Goal: Task Accomplishment & Management: Manage account settings

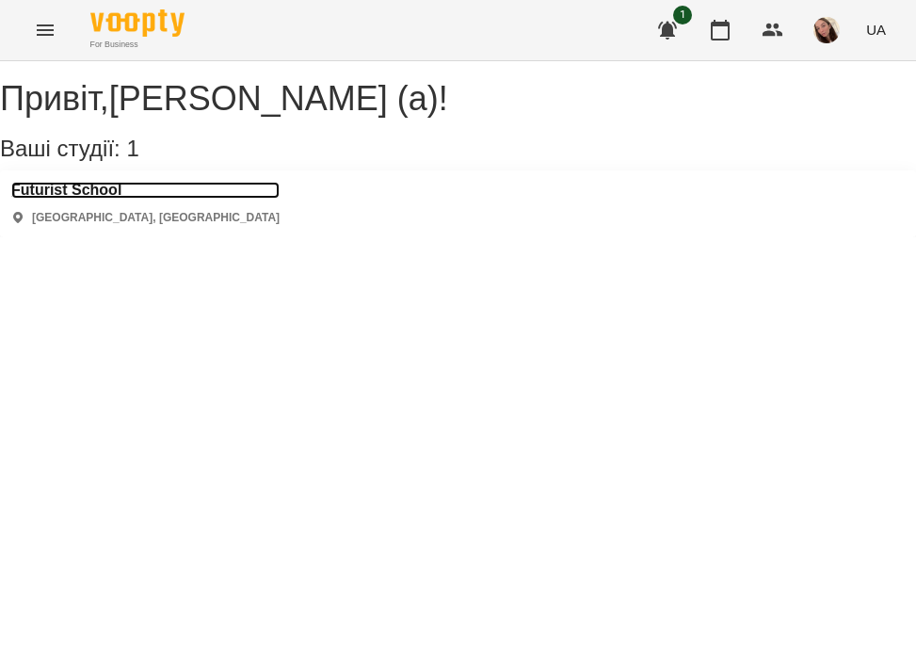
click at [91, 199] on h3 "Futurist School" at bounding box center [145, 190] width 268 height 17
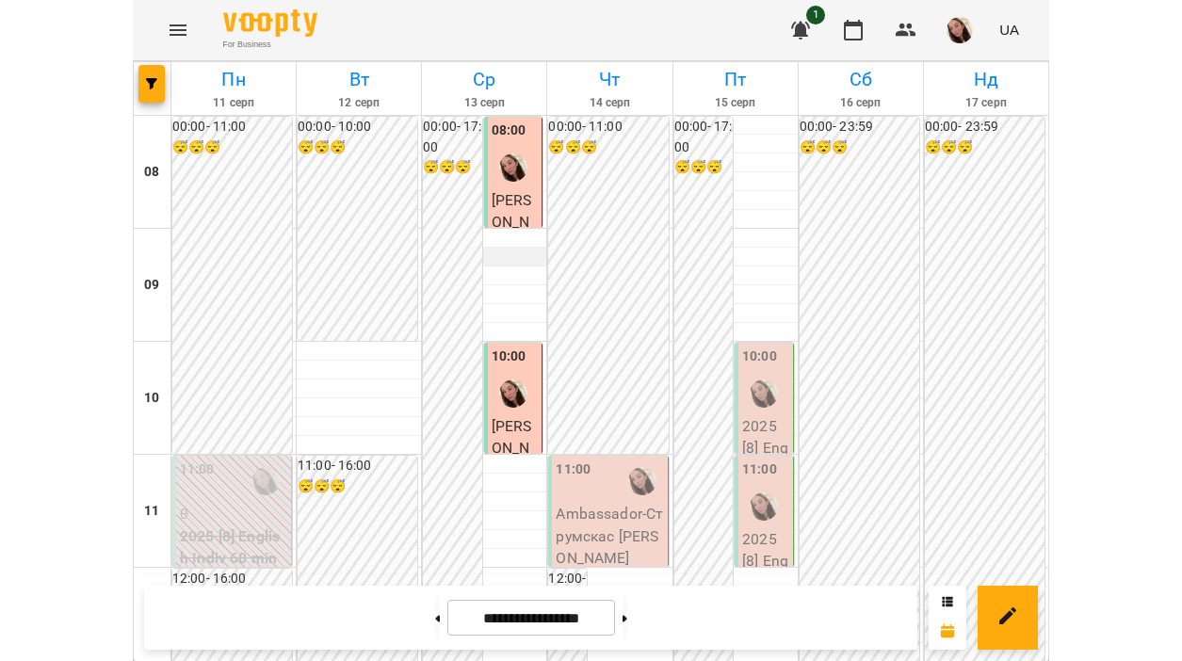
scroll to position [1041, 0]
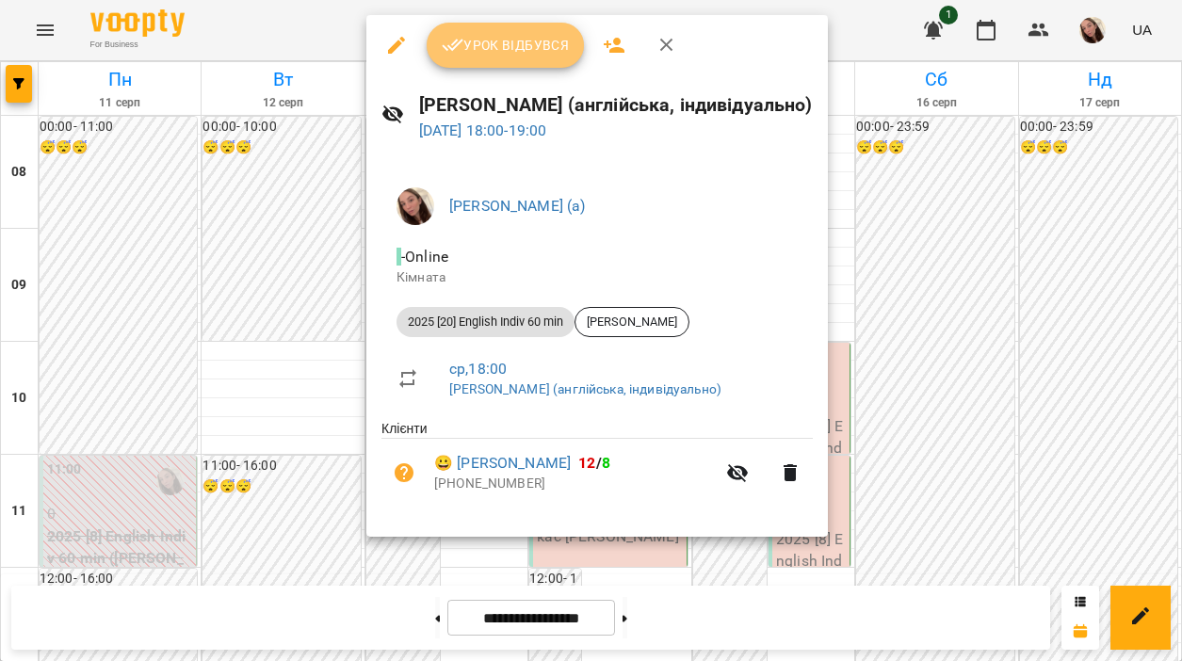
click at [493, 59] on button "Урок відбувся" at bounding box center [506, 45] width 158 height 45
